Goal: Navigation & Orientation: Find specific page/section

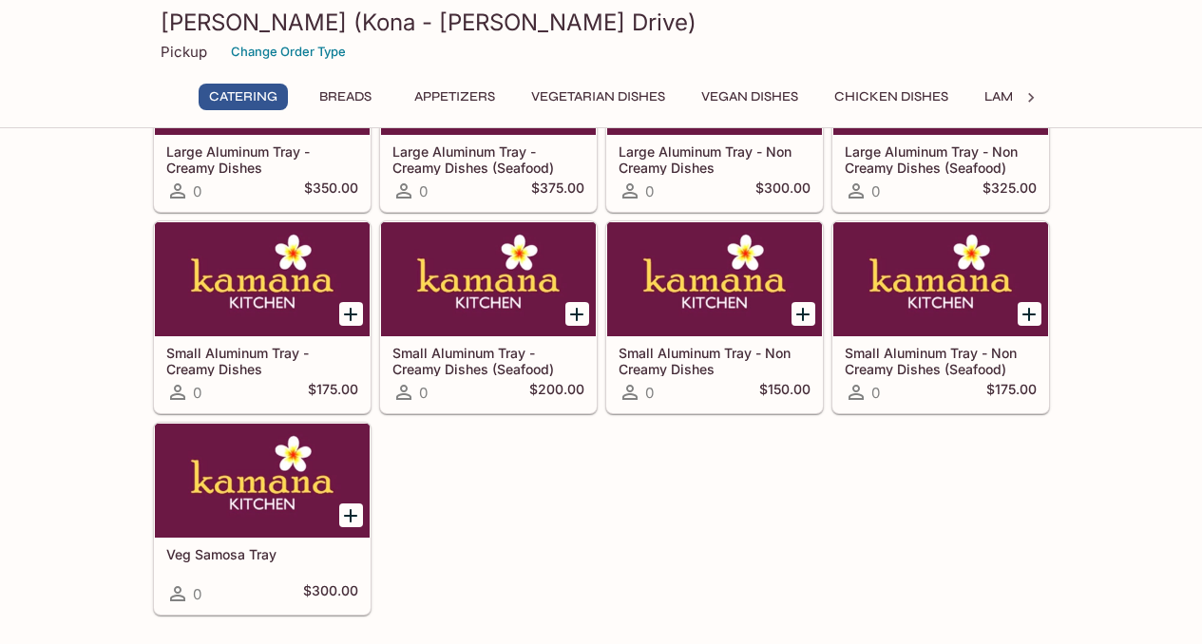
scroll to position [190, 0]
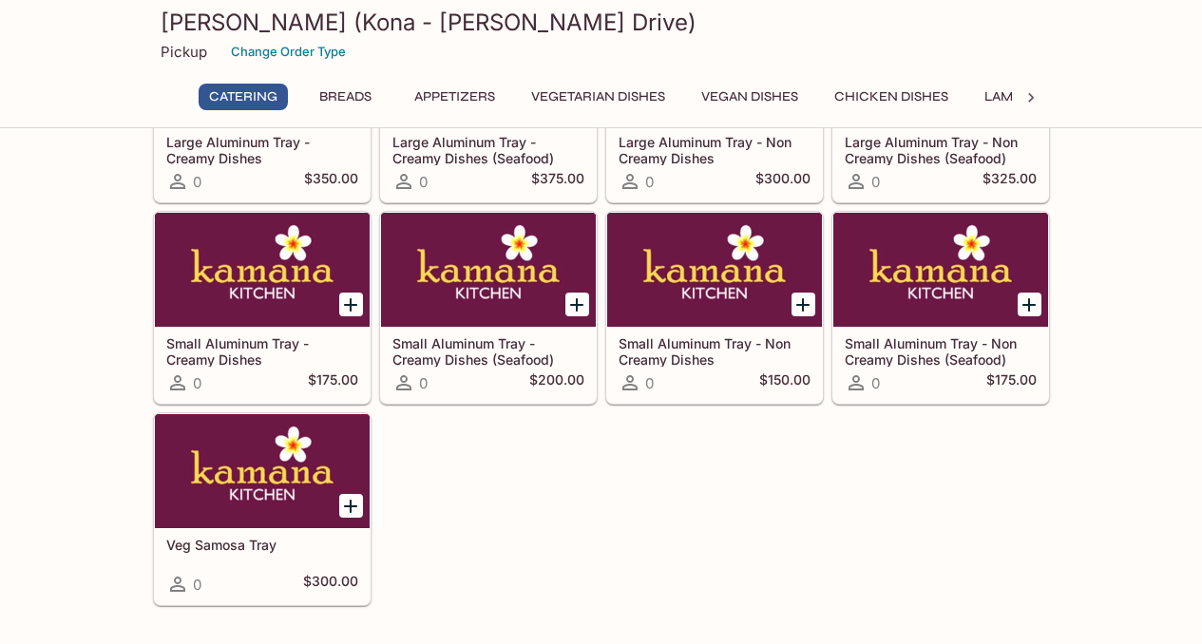
click at [466, 117] on div "Catering Breads Appetizers Vegetarian Dishes Vegan Dishes Chicken Dishes Lamb D…" at bounding box center [601, 103] width 821 height 38
click at [469, 100] on button "Appetizers" at bounding box center [455, 97] width 102 height 27
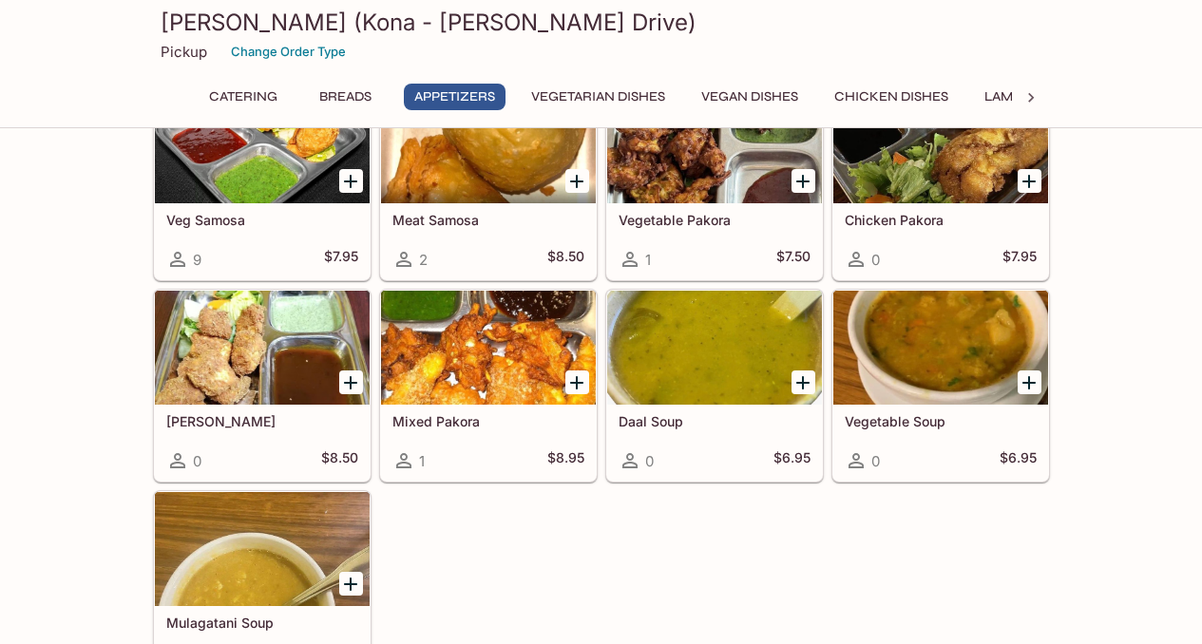
scroll to position [1298, 0]
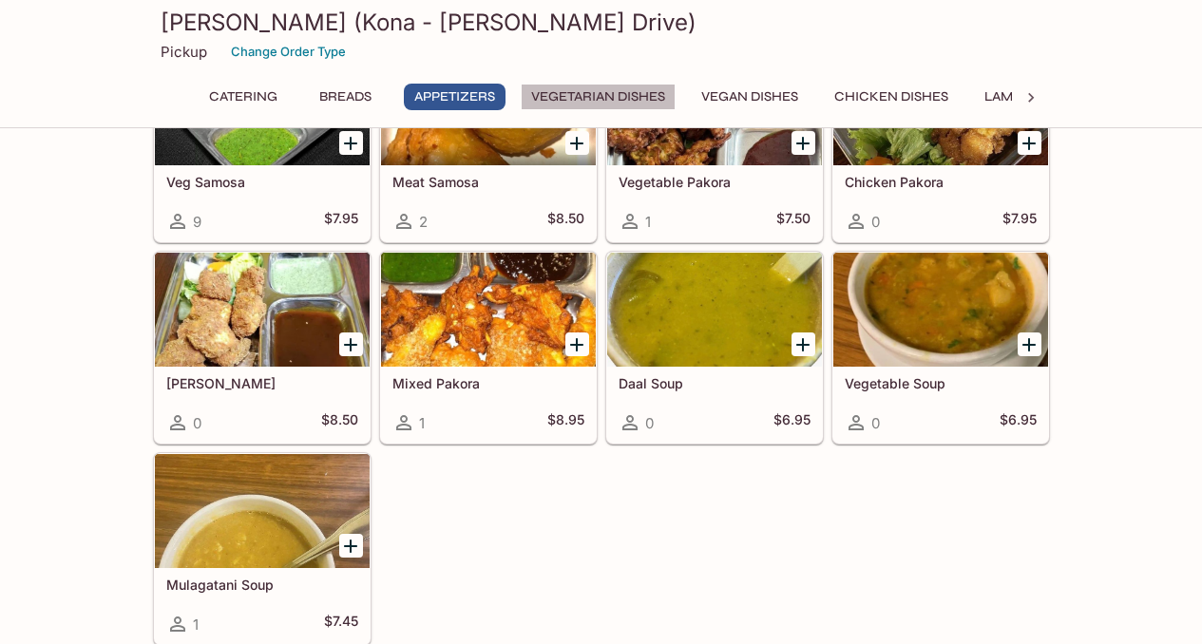
click at [581, 105] on button "Vegetarian Dishes" at bounding box center [598, 97] width 155 height 27
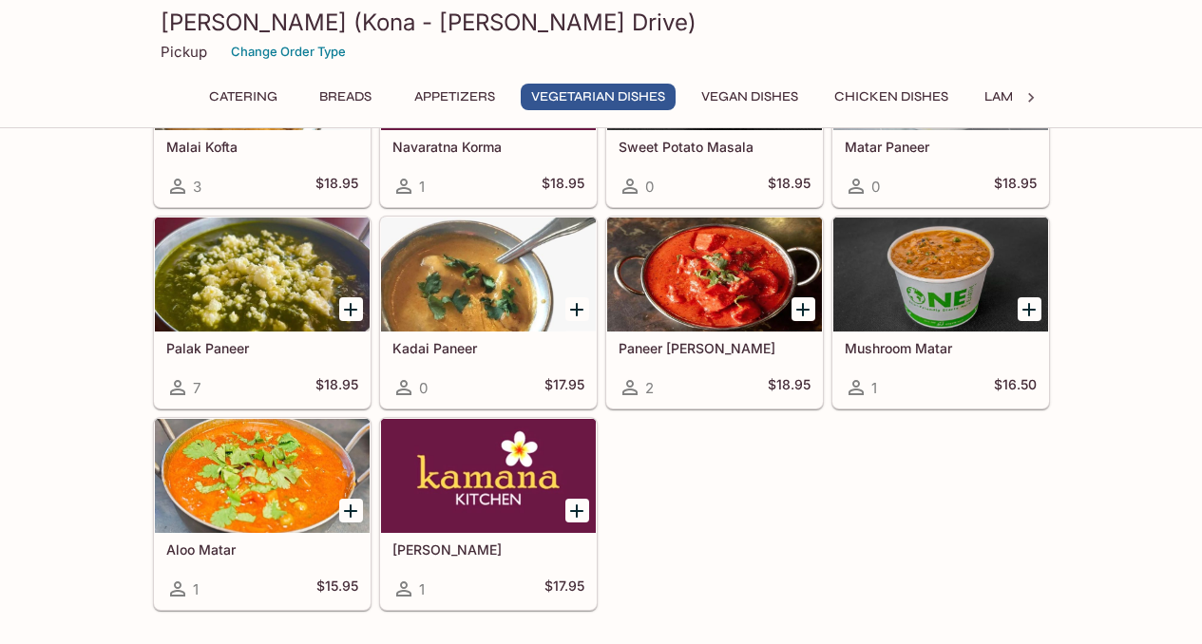
scroll to position [2011, 0]
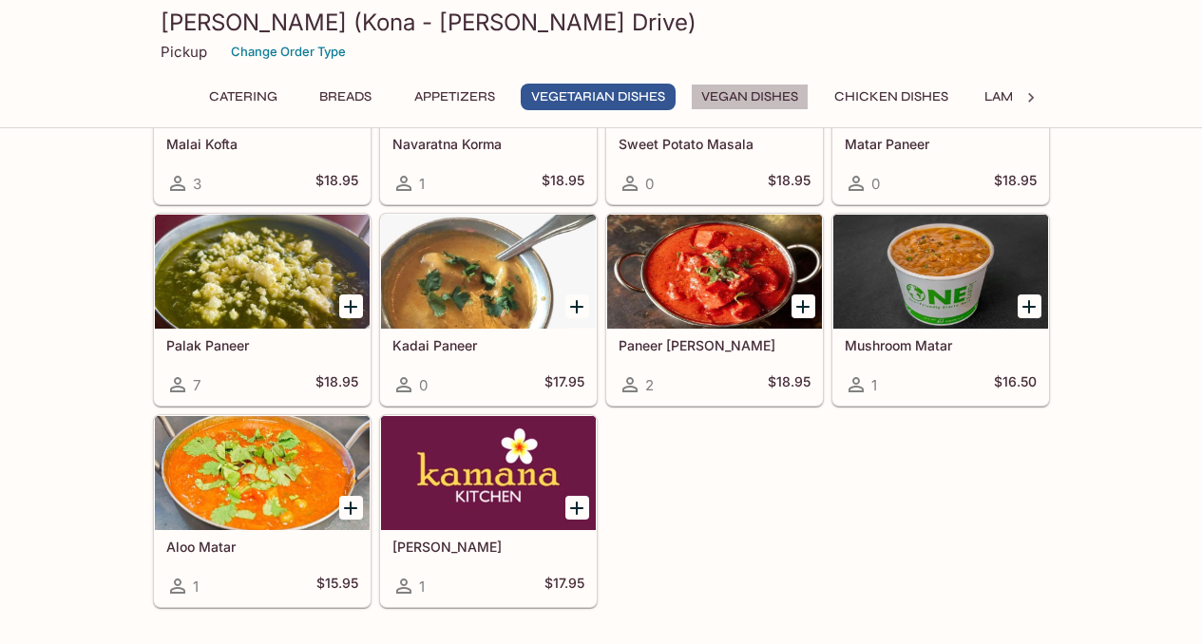
click at [715, 96] on button "Vegan Dishes" at bounding box center [750, 97] width 118 height 27
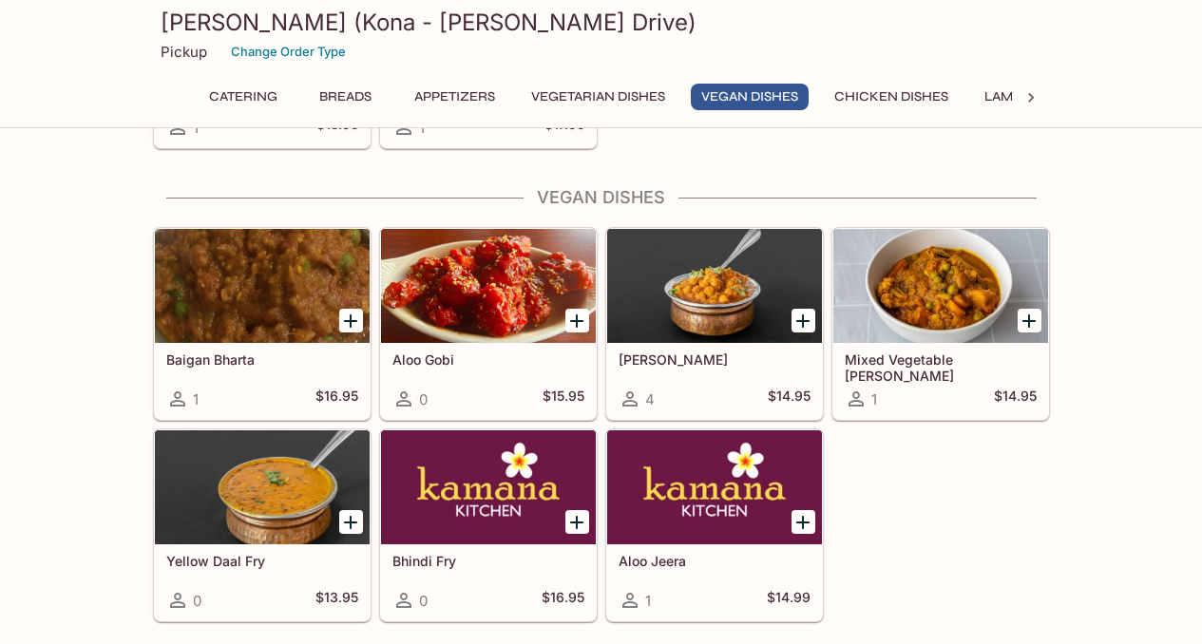
scroll to position [2495, 0]
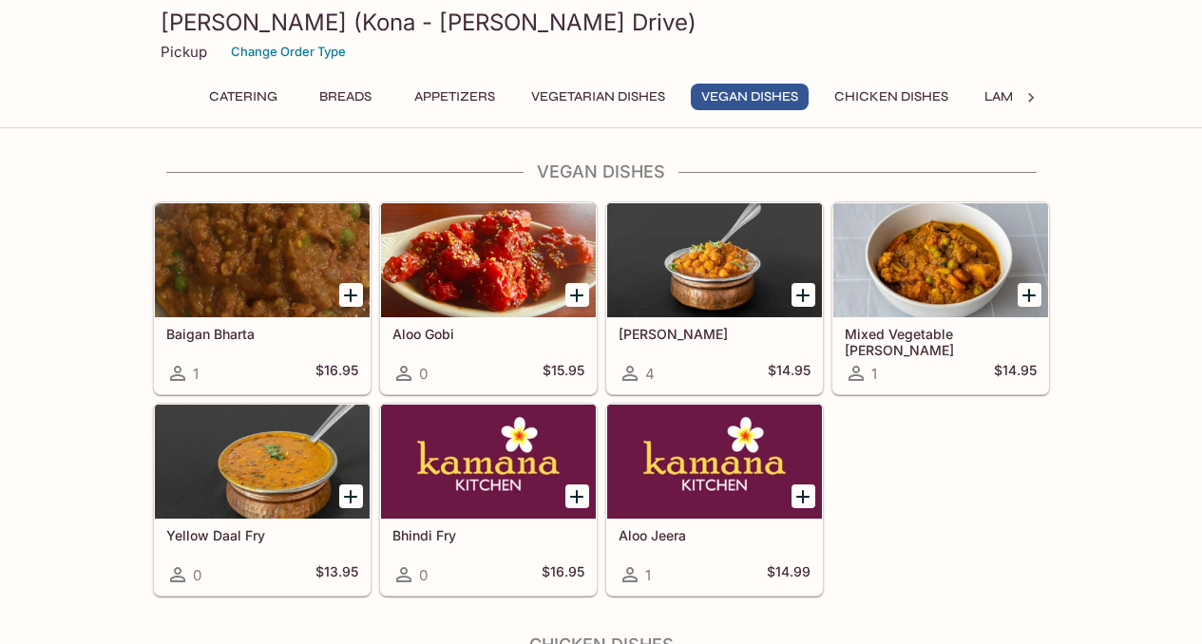
click at [825, 85] on div "Catering Breads Appetizers Vegetarian Dishes Vegan Dishes Chicken Dishes Lamb D…" at bounding box center [601, 97] width 821 height 27
click at [883, 91] on button "Chicken Dishes" at bounding box center [891, 97] width 135 height 27
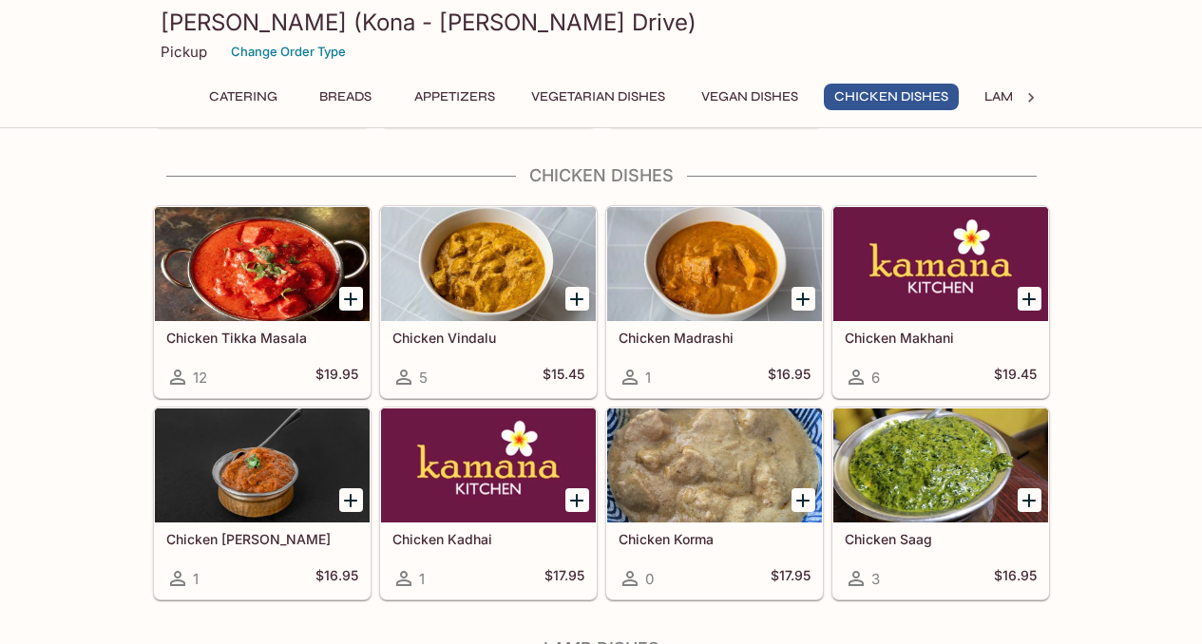
scroll to position [2968, 0]
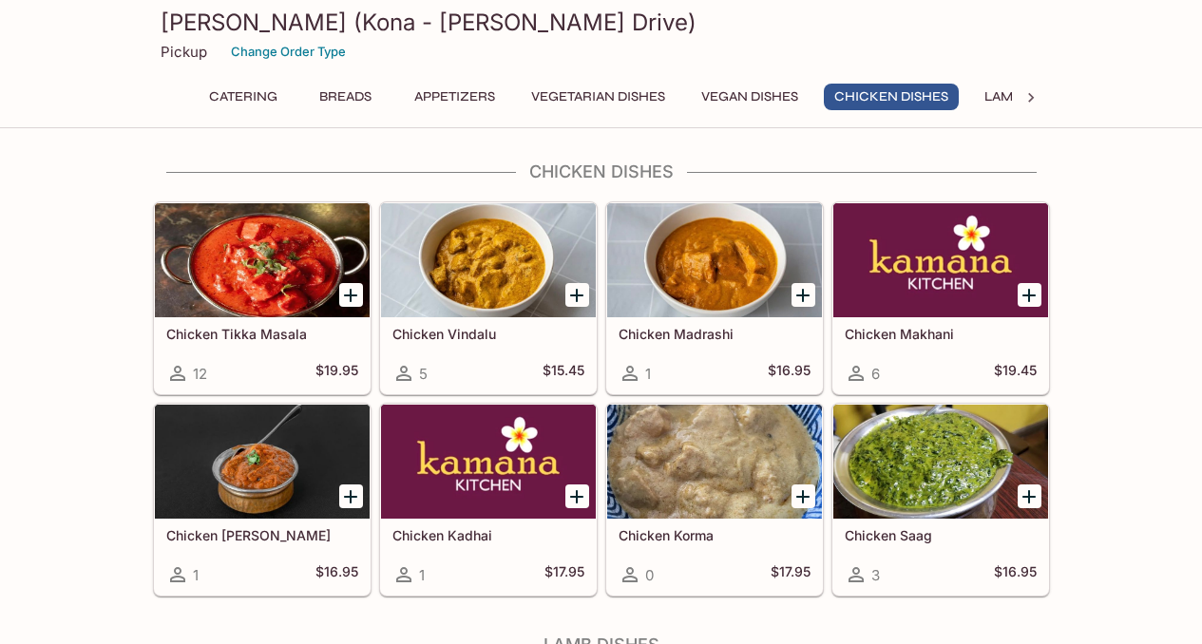
click at [997, 86] on button "Lamb Dishes" at bounding box center [1028, 97] width 108 height 27
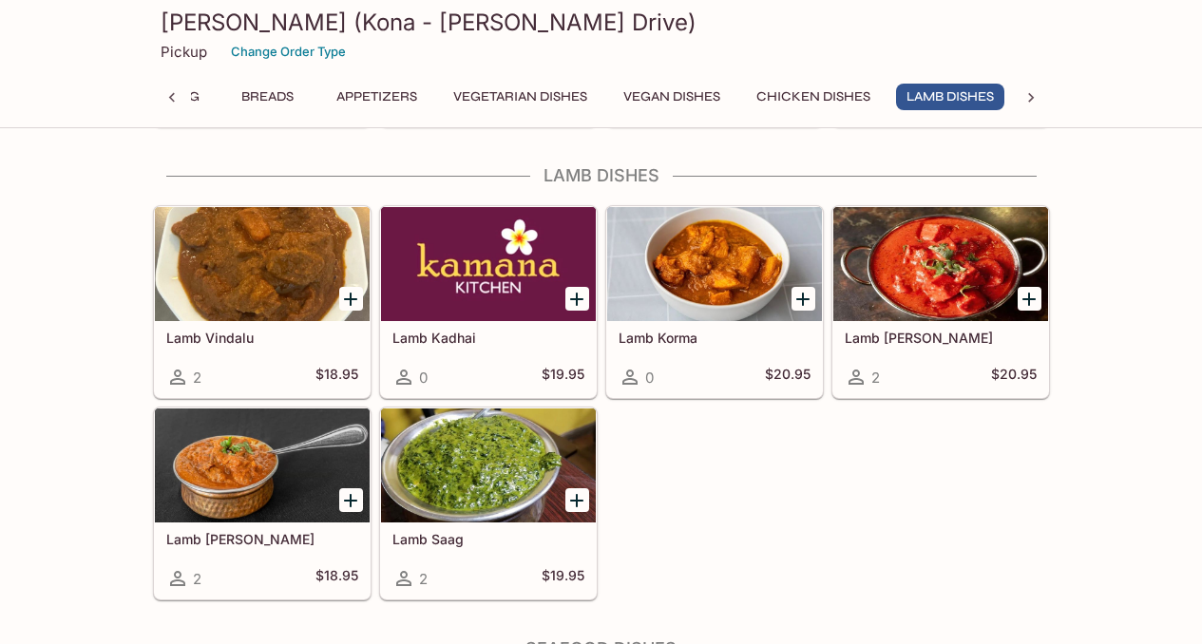
scroll to position [3442, 0]
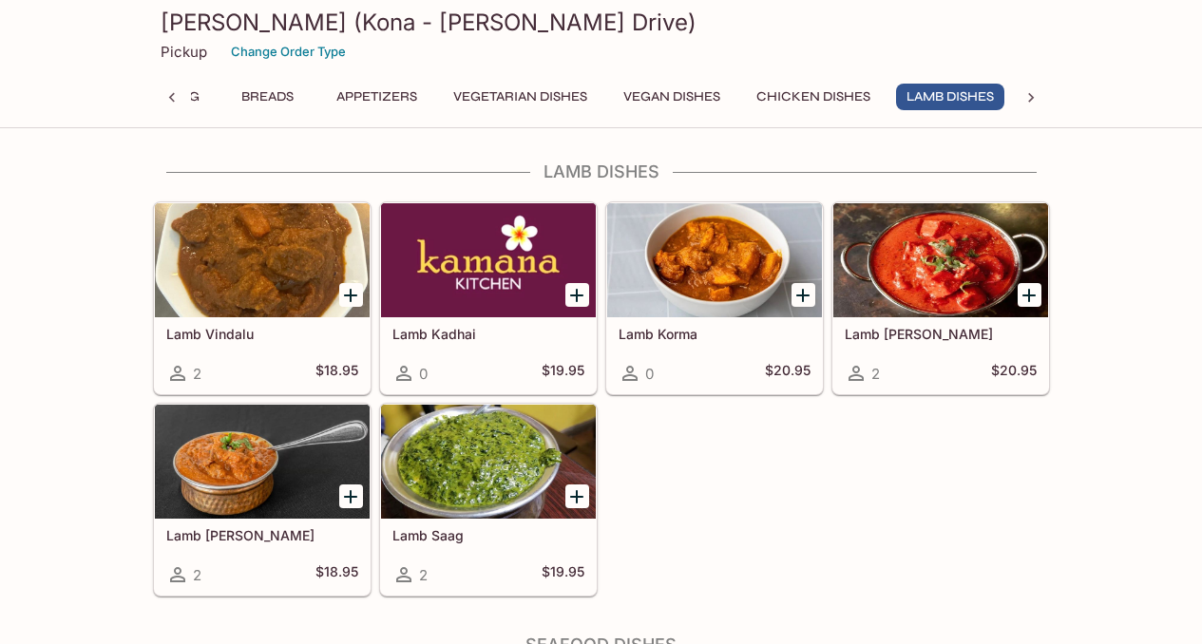
click at [1021, 98] on icon at bounding box center [1030, 97] width 19 height 19
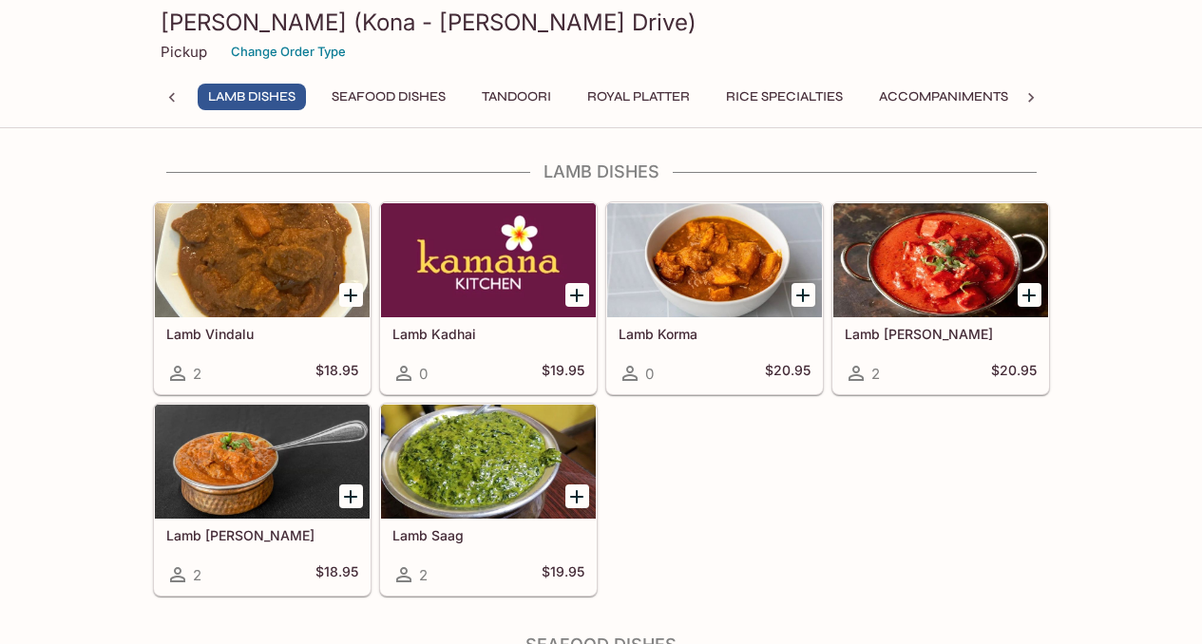
scroll to position [0, 867]
click at [347, 104] on button "Seafood Dishes" at bounding box center [298, 97] width 135 height 27
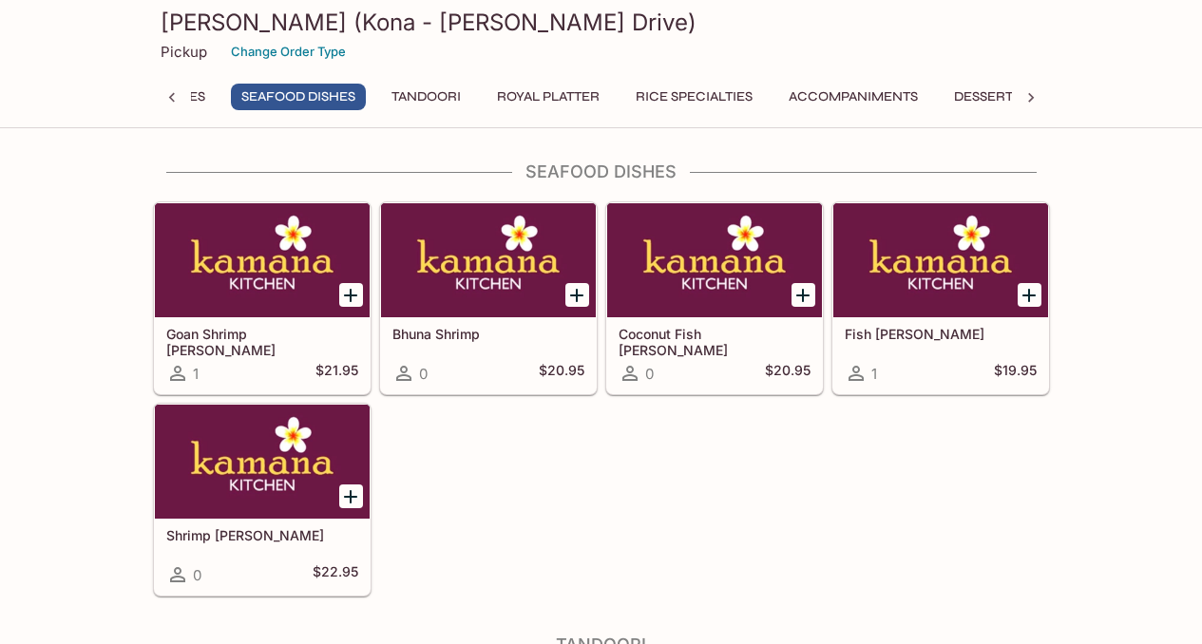
click at [445, 89] on button "Tandoori" at bounding box center [426, 97] width 90 height 27
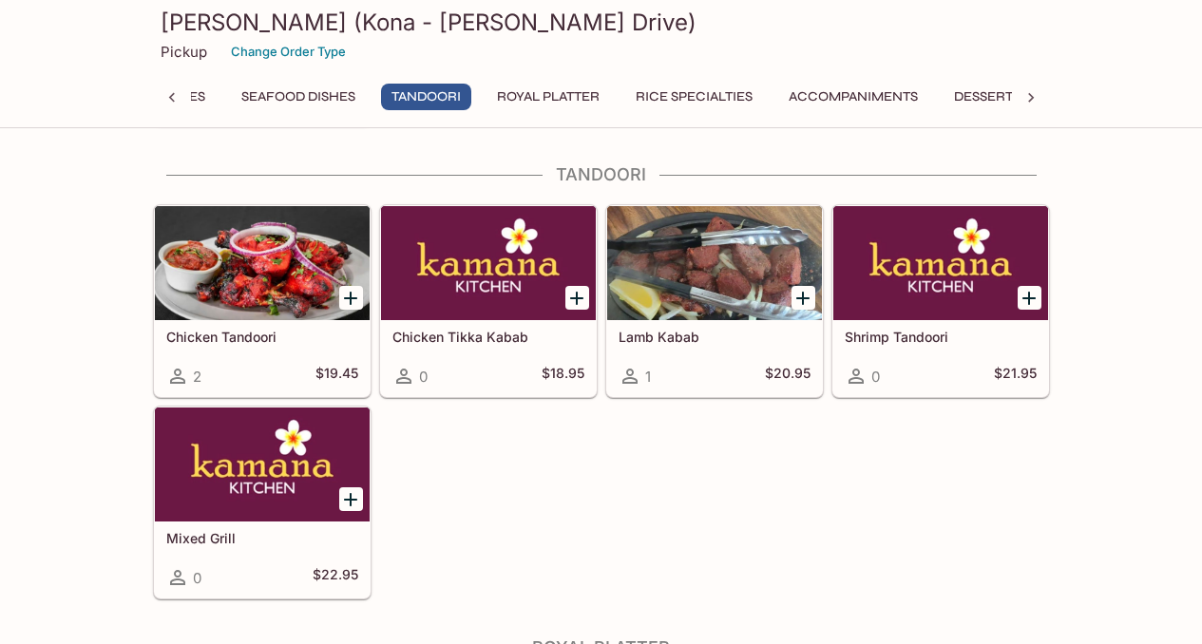
scroll to position [4388, 0]
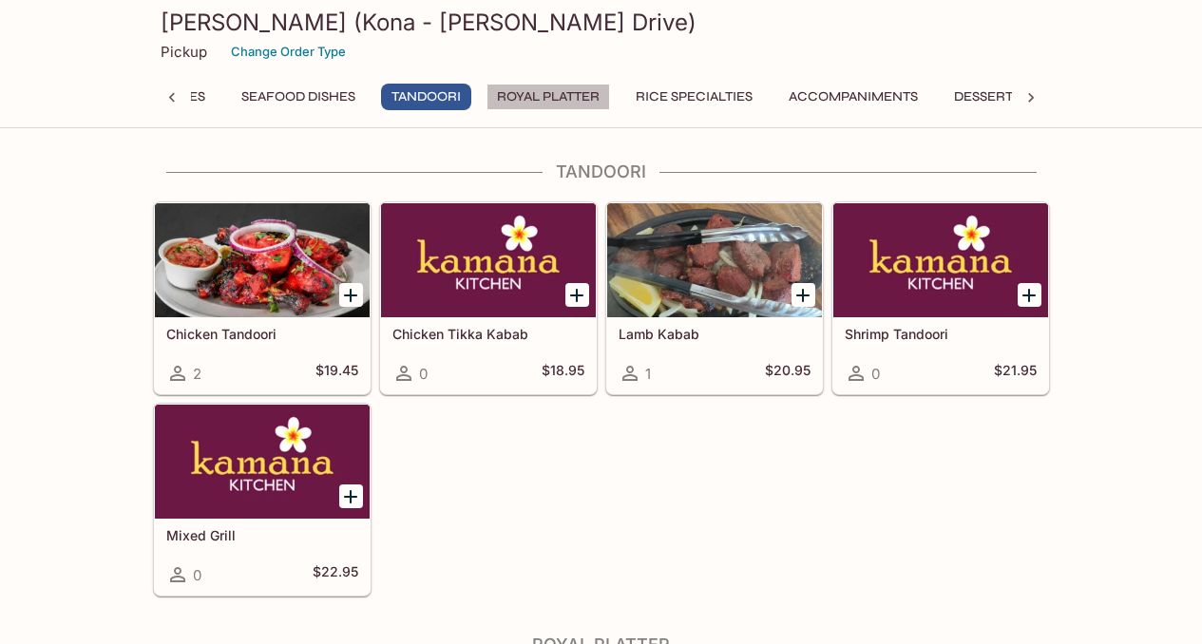
click at [565, 87] on button "Royal Platter" at bounding box center [548, 97] width 124 height 27
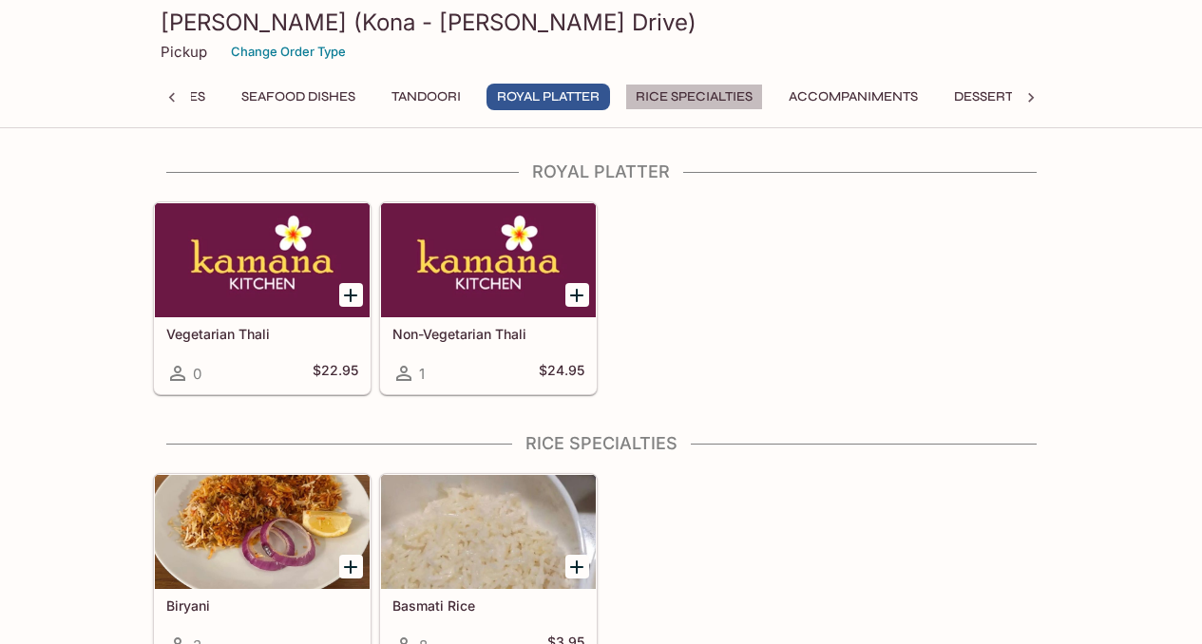
click at [676, 104] on button "Rice Specialties" at bounding box center [694, 97] width 138 height 27
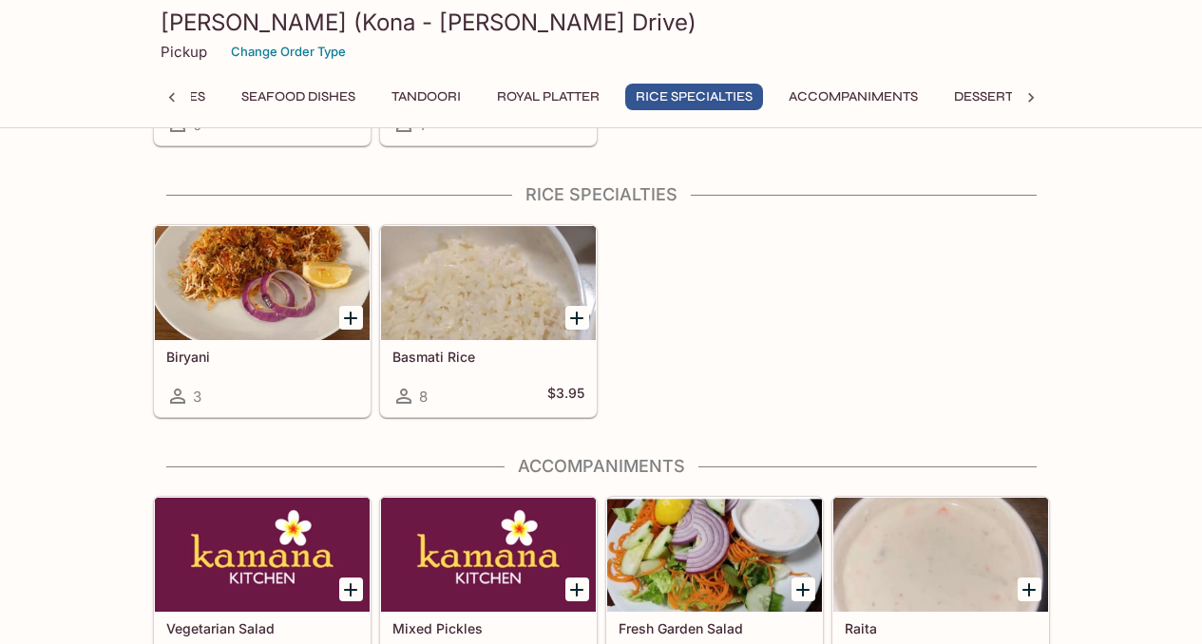
scroll to position [5133, 0]
